Goal: Information Seeking & Learning: Learn about a topic

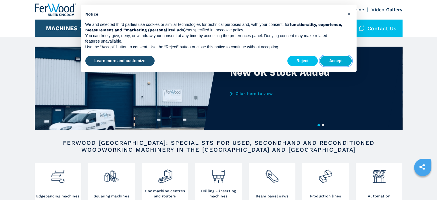
click at [331, 62] on button "Accept" at bounding box center [336, 61] width 32 height 10
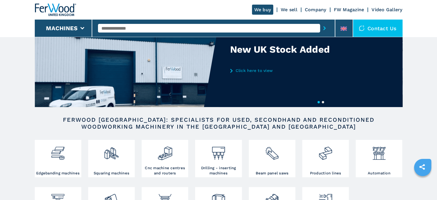
scroll to position [57, 0]
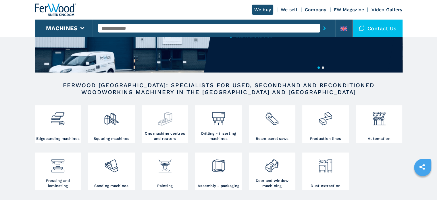
click at [161, 122] on img at bounding box center [164, 117] width 15 height 20
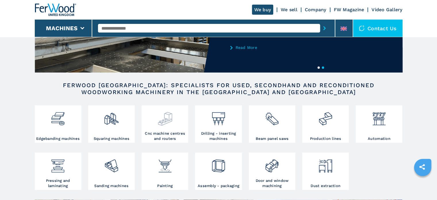
click at [163, 122] on img at bounding box center [164, 117] width 15 height 20
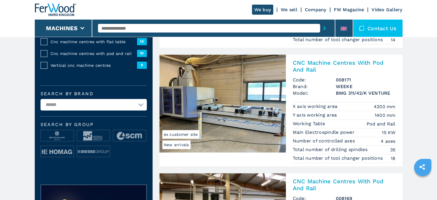
scroll to position [144, 0]
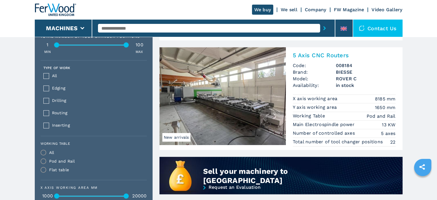
scroll to position [373, 0]
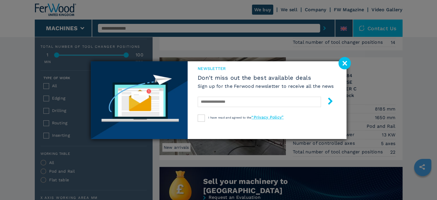
click at [348, 65] on image at bounding box center [344, 63] width 12 height 12
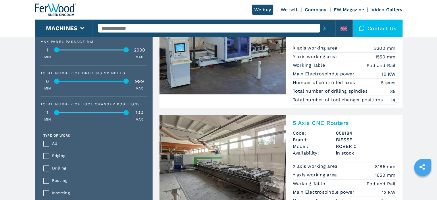
scroll to position [345, 0]
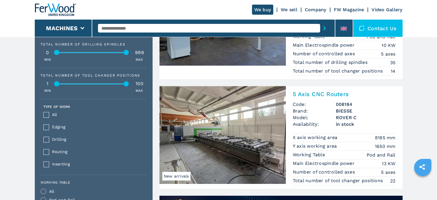
click at [237, 138] on img at bounding box center [222, 135] width 126 height 98
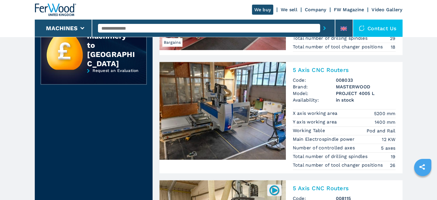
scroll to position [650, 0]
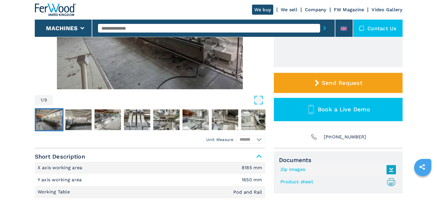
scroll to position [144, 0]
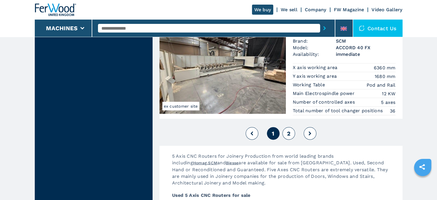
scroll to position [1378, 0]
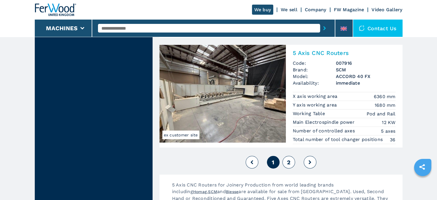
click at [288, 158] on span "2" at bounding box center [288, 161] width 3 height 7
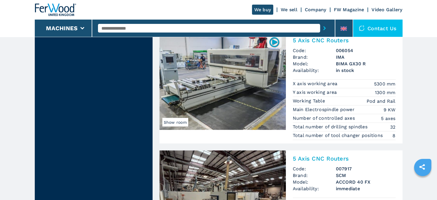
scroll to position [1177, 0]
